Goal: Check status: Check status

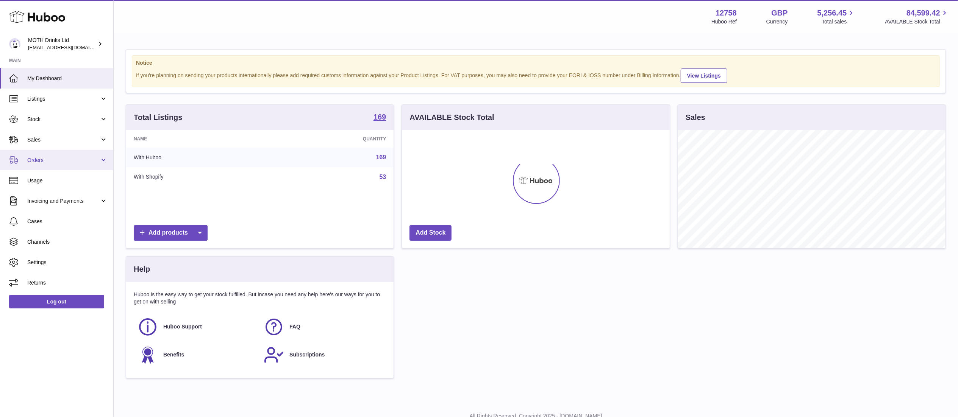
scroll to position [118, 267]
click at [61, 139] on span "Sales" at bounding box center [63, 139] width 72 height 7
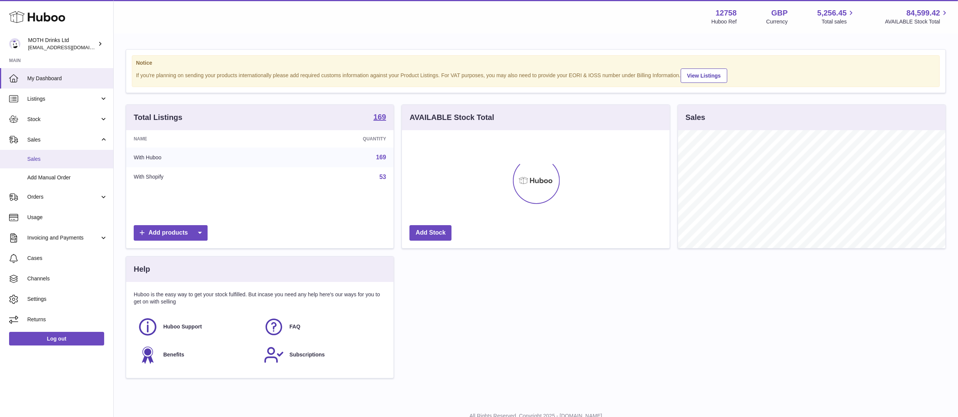
click at [89, 160] on span "Sales" at bounding box center [67, 159] width 80 height 7
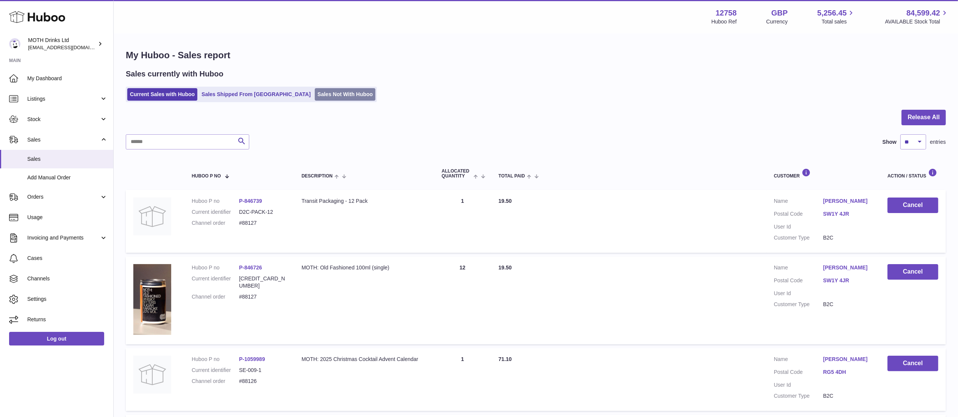
click at [319, 98] on link "Sales Not With Huboo" at bounding box center [345, 94] width 61 height 12
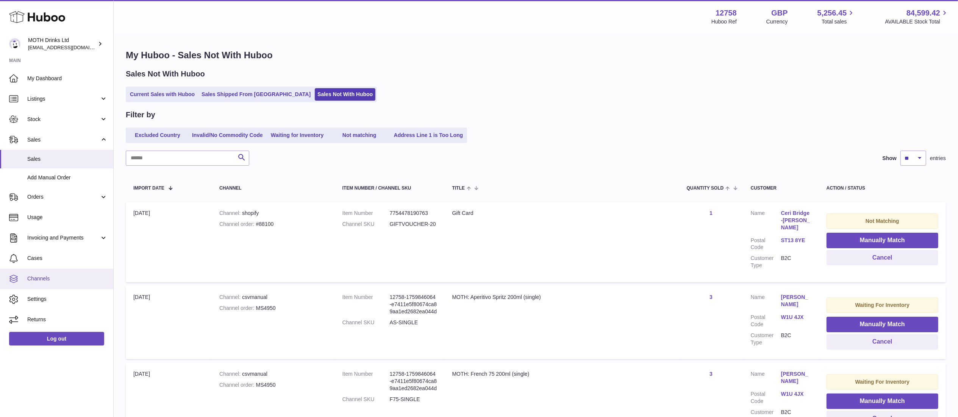
click at [73, 284] on link "Channels" at bounding box center [56, 279] width 113 height 20
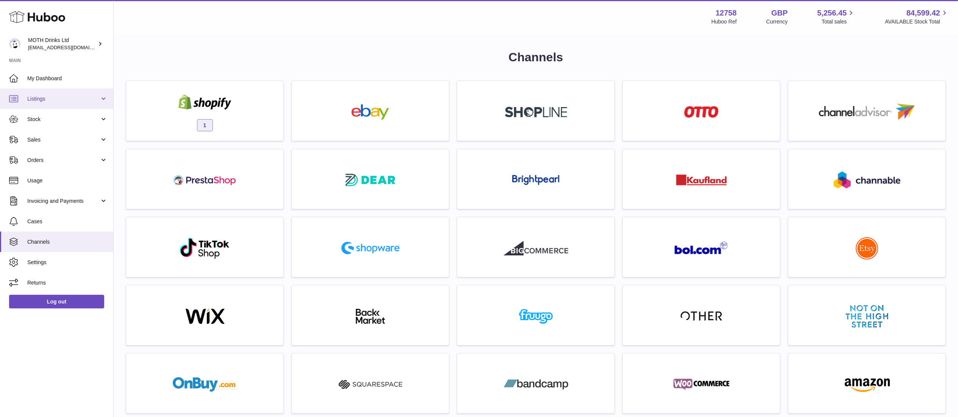
click at [54, 100] on span "Listings" at bounding box center [63, 98] width 72 height 7
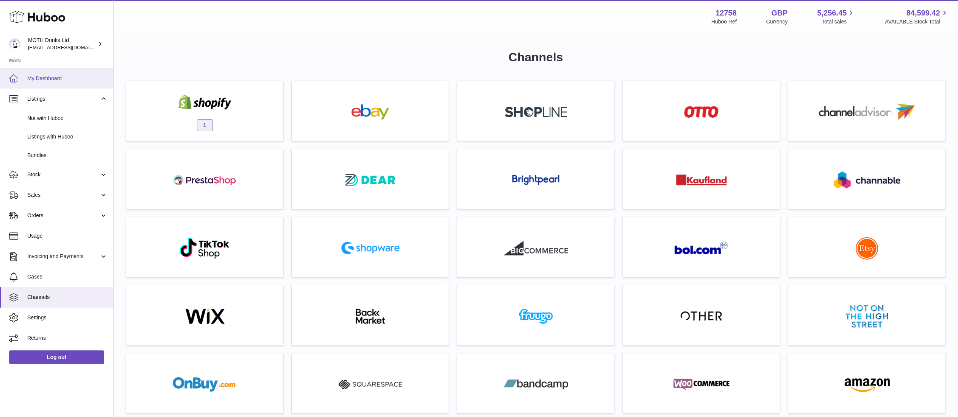
click at [53, 77] on span "My Dashboard" at bounding box center [67, 78] width 80 height 7
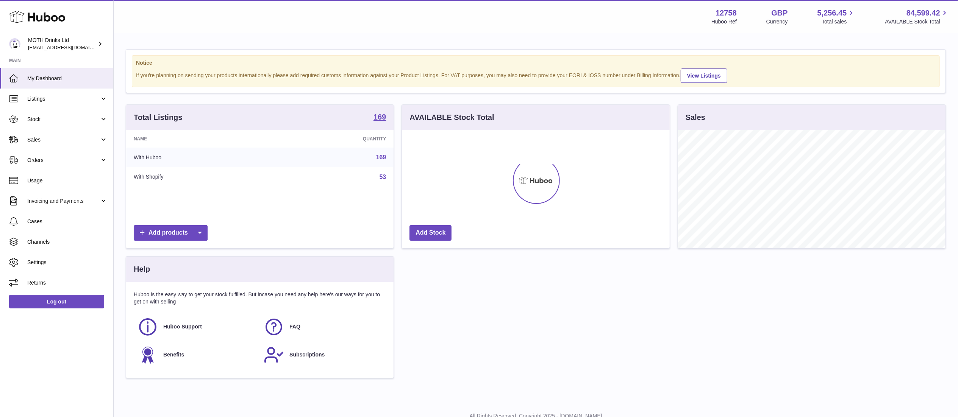
scroll to position [118, 267]
click at [71, 223] on span "Cases" at bounding box center [67, 221] width 80 height 7
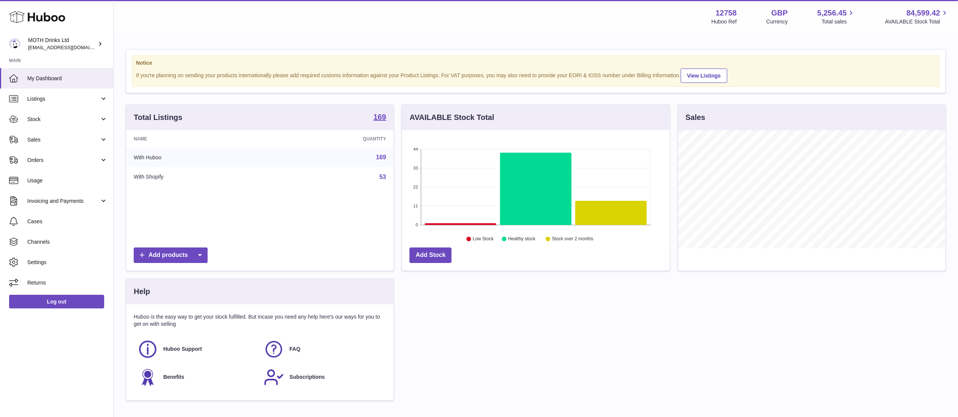
scroll to position [378652, 378502]
click at [64, 161] on span "Orders" at bounding box center [63, 160] width 72 height 7
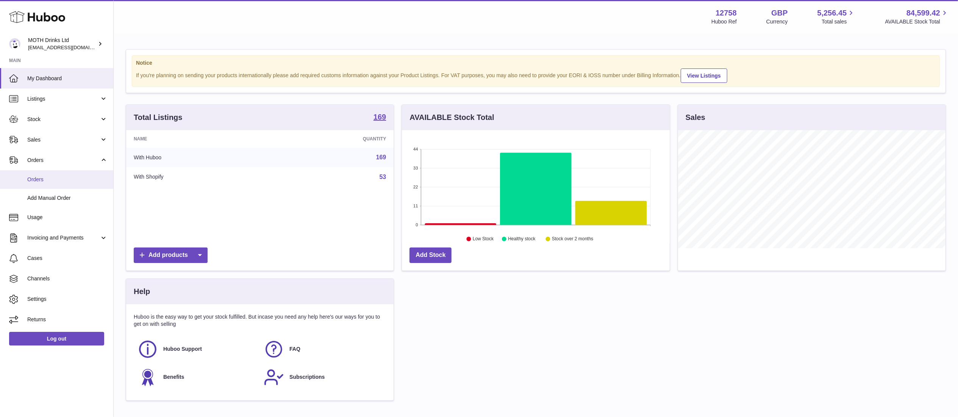
click at [64, 181] on span "Orders" at bounding box center [67, 179] width 80 height 7
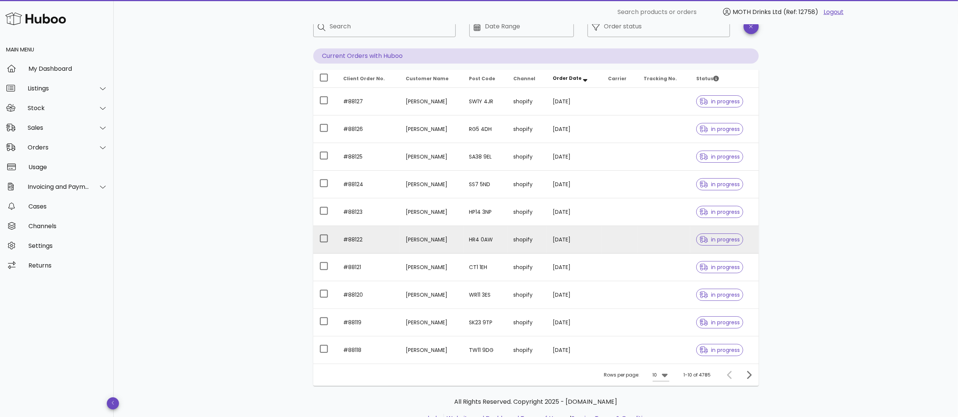
scroll to position [82, 0]
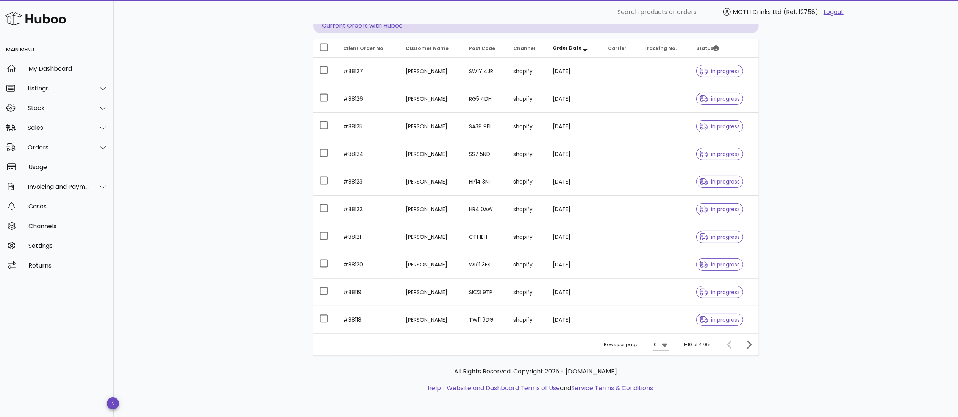
click at [666, 348] on icon at bounding box center [664, 345] width 9 height 9
click at [670, 390] on div "50" at bounding box center [664, 389] width 20 height 18
